Goal: Transaction & Acquisition: Purchase product/service

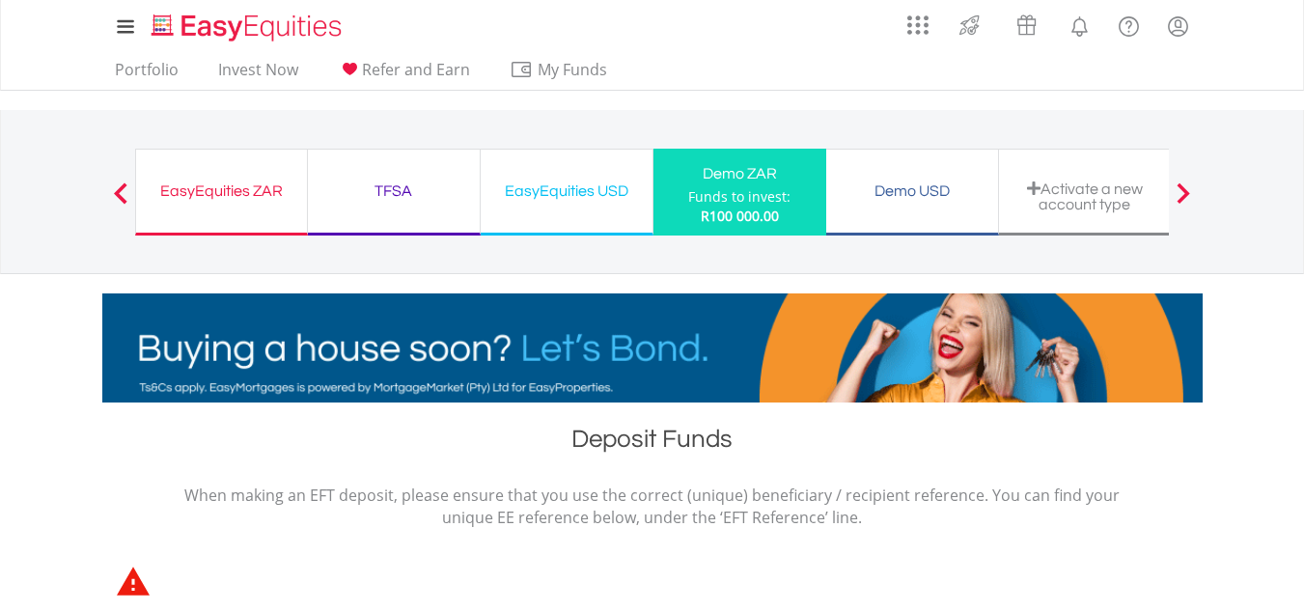
click at [745, 202] on div "Funds to invest:" at bounding box center [739, 196] width 102 height 19
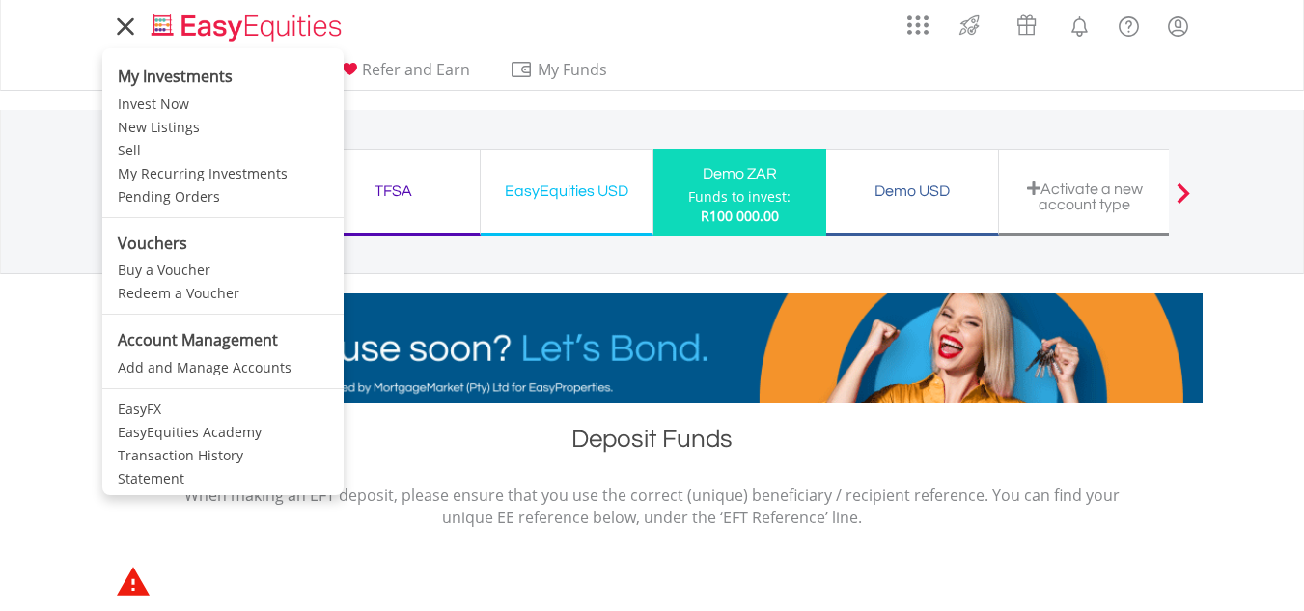
click at [127, 26] on icon at bounding box center [125, 26] width 27 height 24
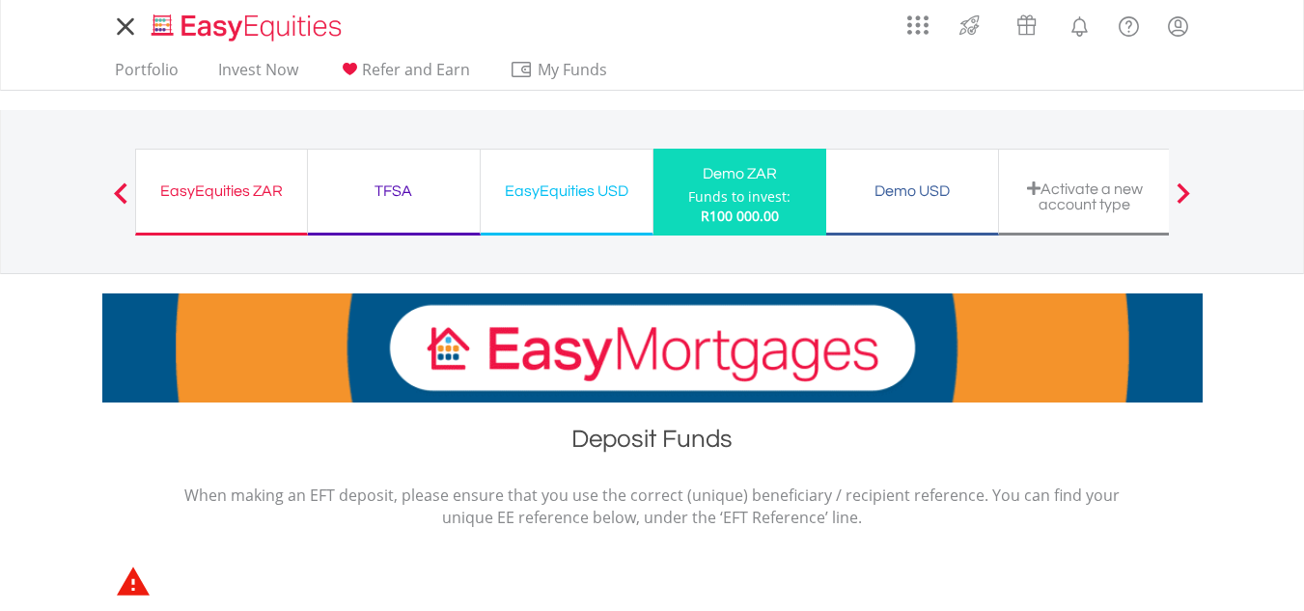
click at [717, 255] on div "EasyEquities ZAR Funds to invest: R100 000.00 TFSA Funds to invest: R100 000.00…" at bounding box center [652, 191] width 1035 height 163
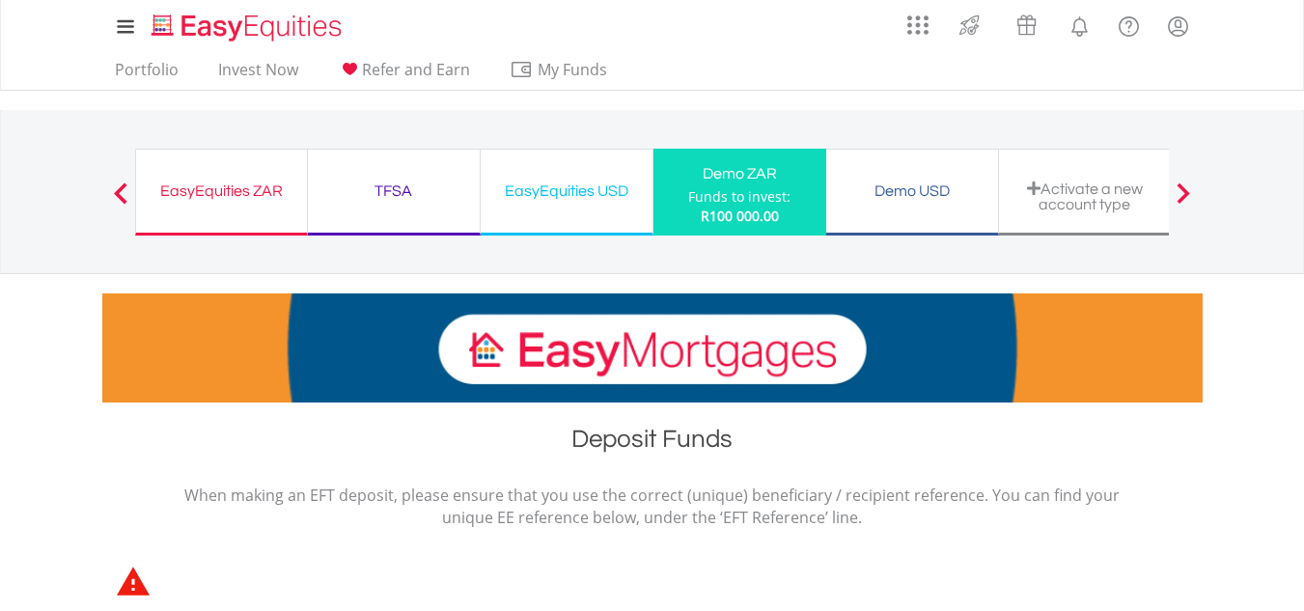
click at [741, 175] on div "Demo ZAR" at bounding box center [740, 173] width 150 height 27
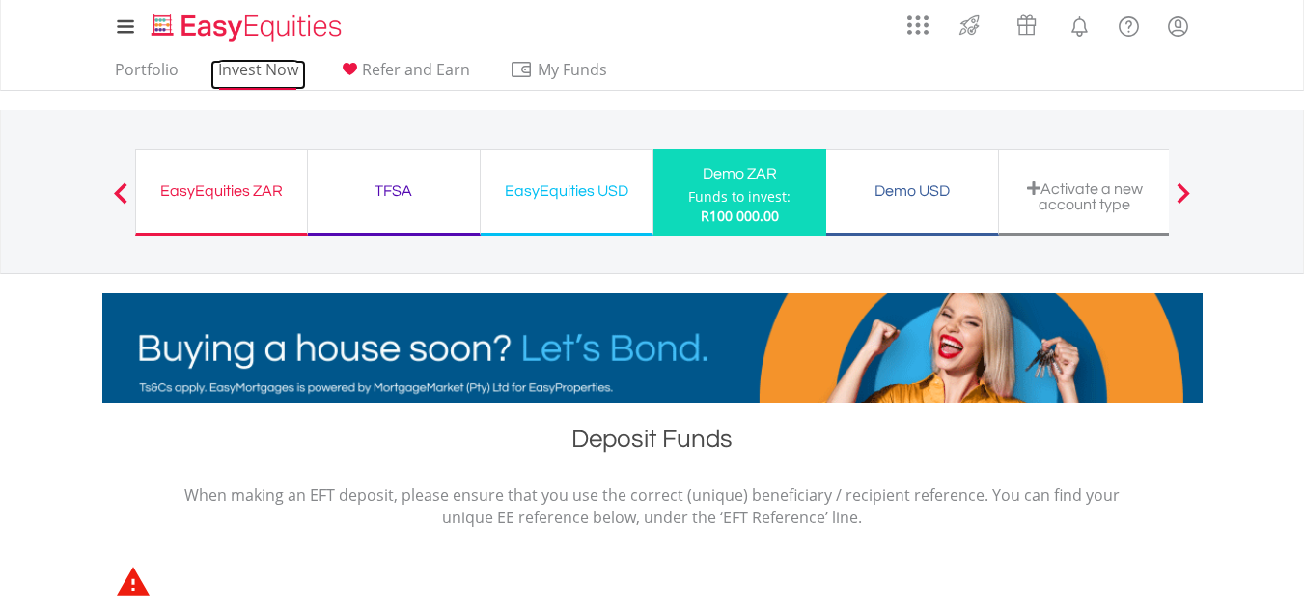
click at [258, 74] on link "Invest Now" at bounding box center [258, 75] width 96 height 30
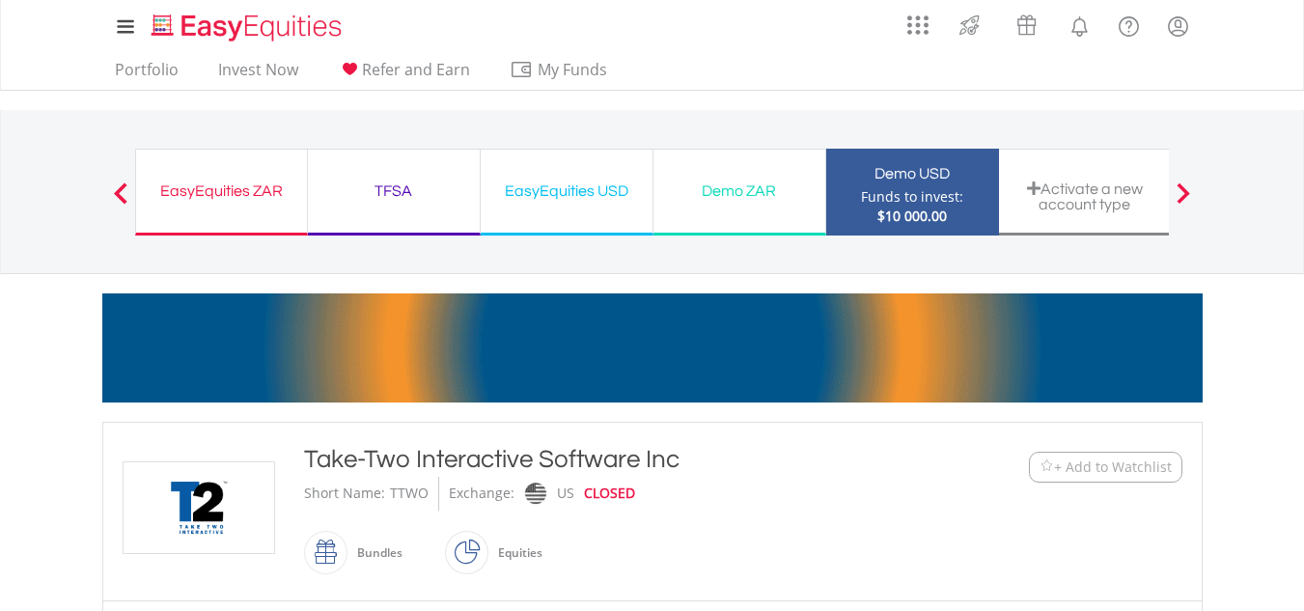
click at [771, 192] on div "Demo ZAR" at bounding box center [739, 191] width 149 height 27
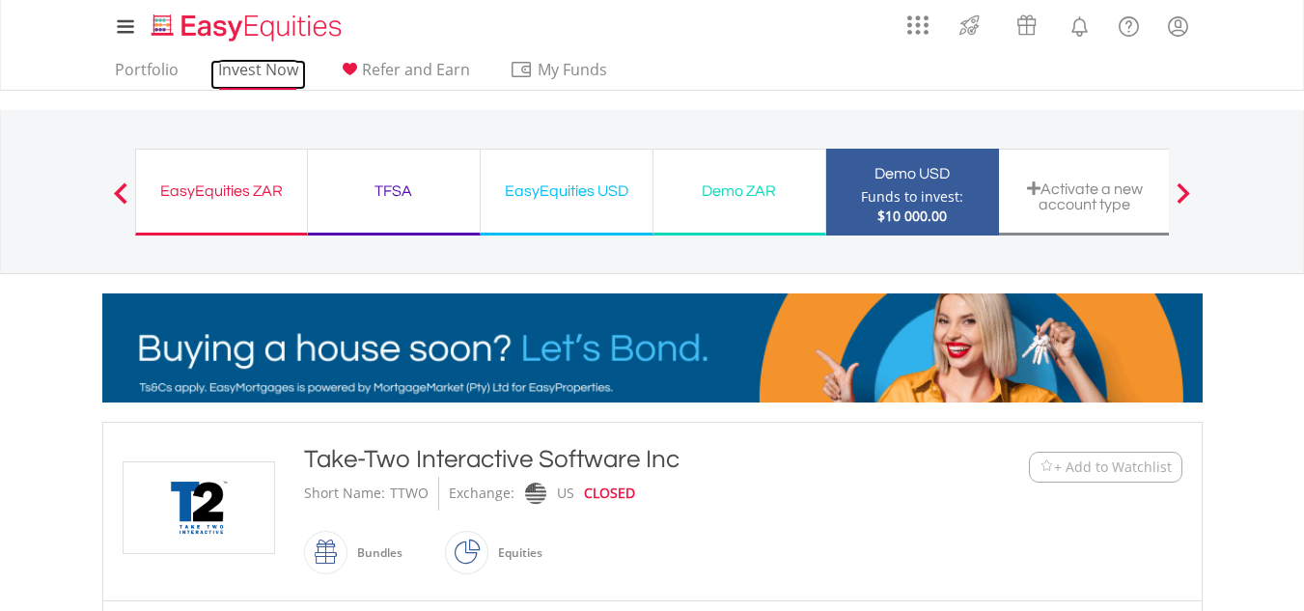
click at [253, 73] on link "Invest Now" at bounding box center [258, 75] width 96 height 30
